Goal: Task Accomplishment & Management: Use online tool/utility

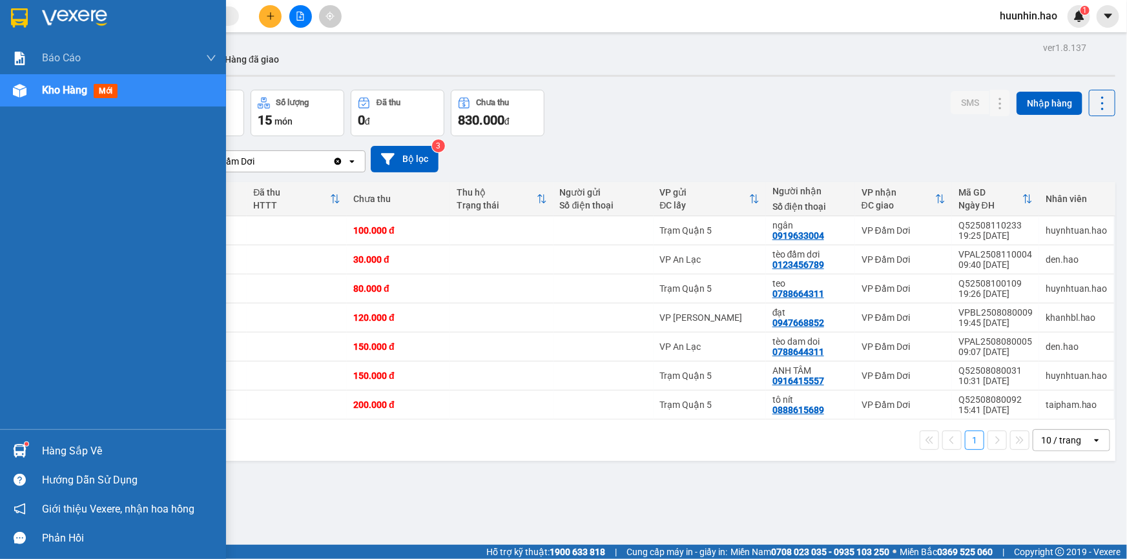
click at [4, 101] on div "Kho hàng mới" at bounding box center [113, 90] width 226 height 32
click at [6, 101] on div "Kho hàng mới" at bounding box center [113, 90] width 226 height 32
click at [85, 84] on span "Kho hàng" at bounding box center [64, 90] width 45 height 12
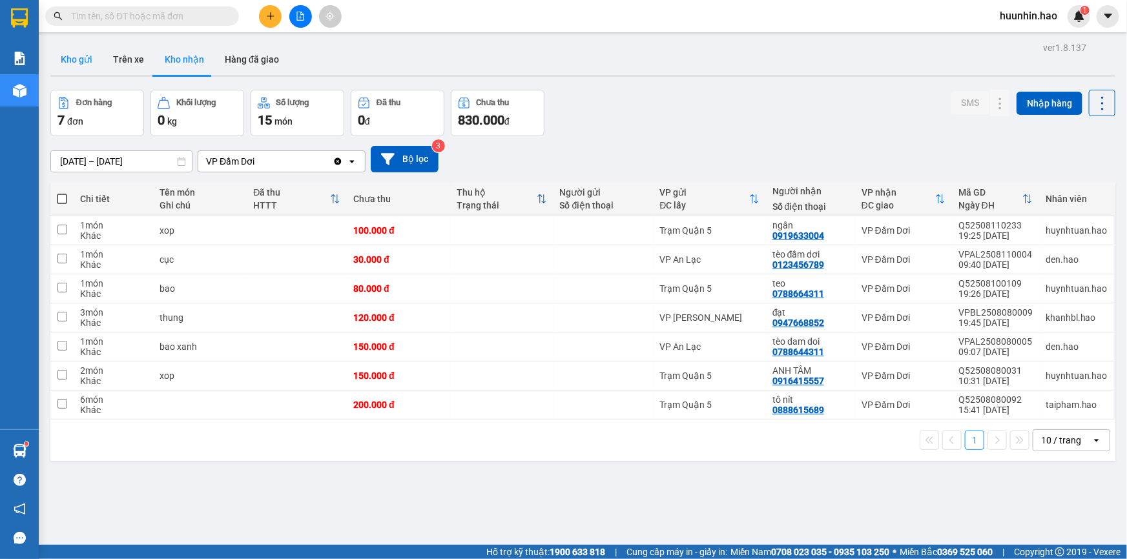
click at [84, 65] on button "Kho gửi" at bounding box center [76, 59] width 52 height 31
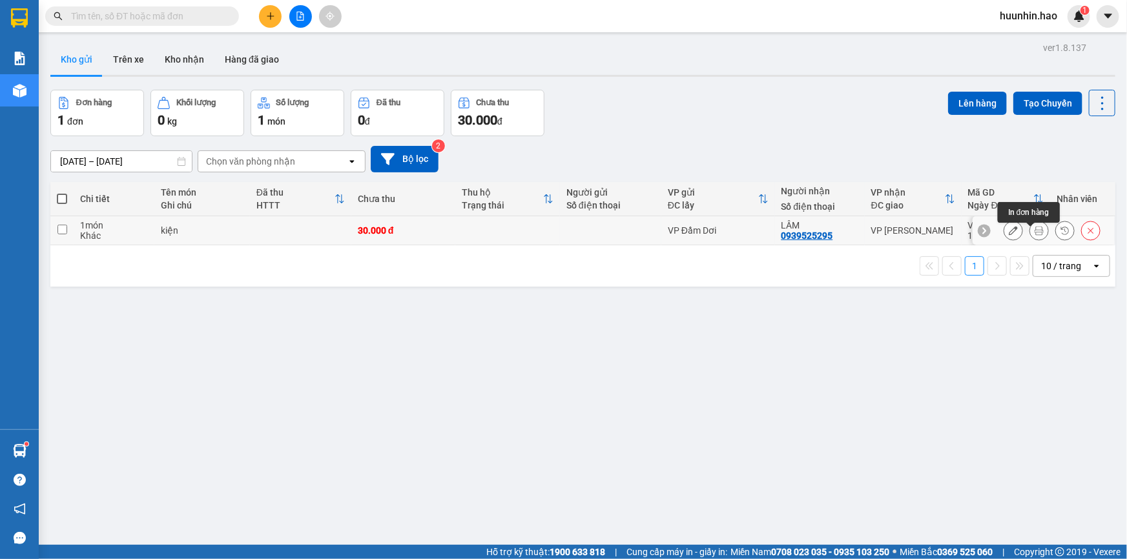
drag, startPoint x: 1031, startPoint y: 236, endPoint x: 1022, endPoint y: 236, distance: 9.7
click at [1034, 235] on icon at bounding box center [1038, 230] width 9 height 9
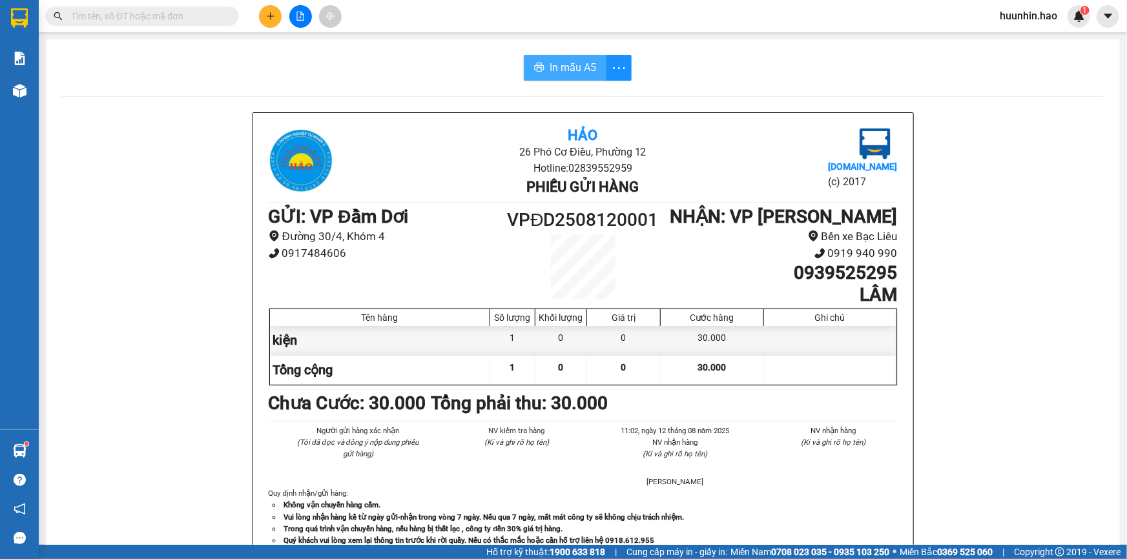
click at [561, 62] on span "In mẫu A5" at bounding box center [573, 67] width 46 height 16
